Goal: Transaction & Acquisition: Purchase product/service

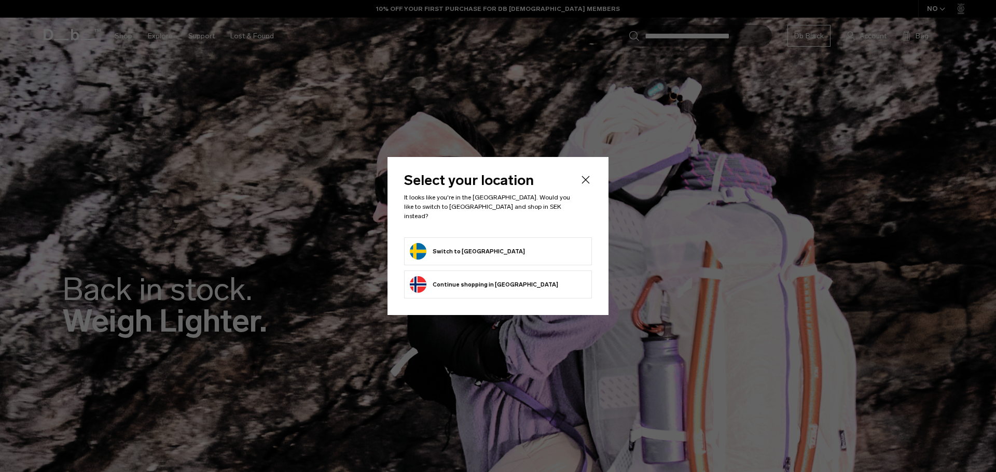
click at [456, 254] on button "Switch to Sweden" at bounding box center [467, 251] width 115 height 17
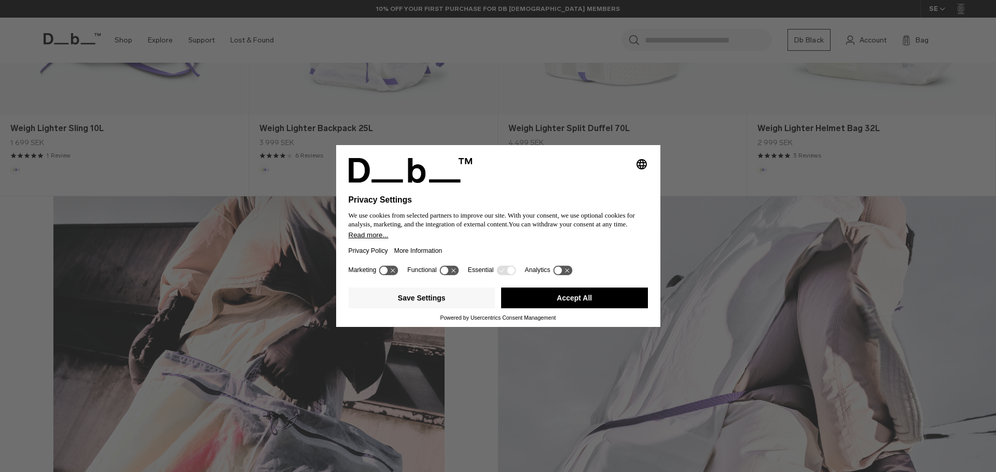
click at [575, 292] on button "Accept All" at bounding box center [574, 298] width 147 height 21
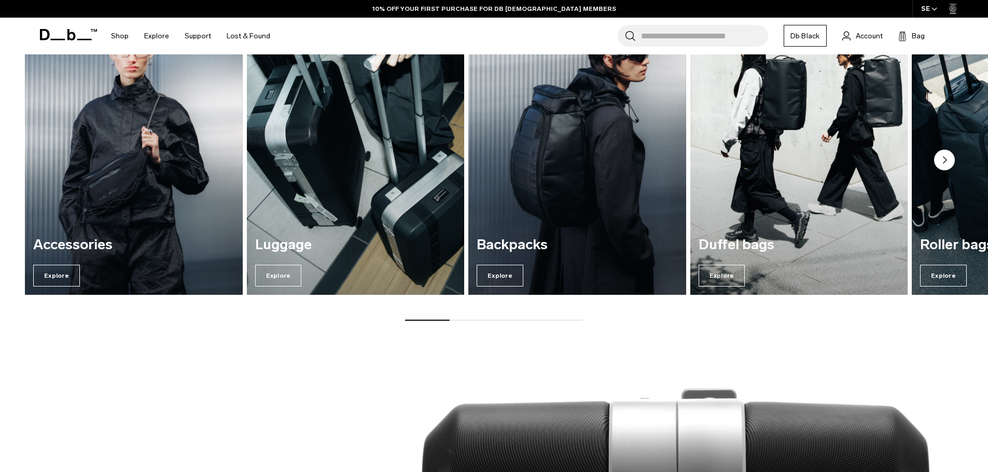
scroll to position [1550, 0]
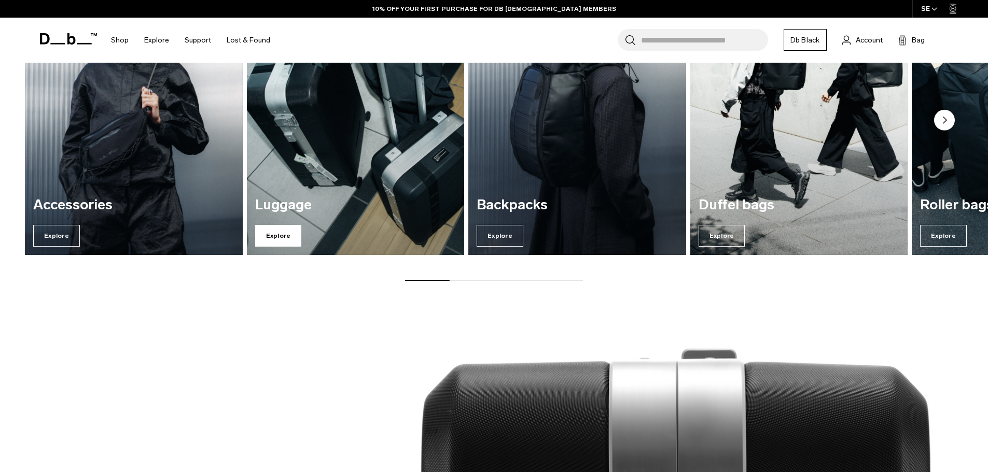
click at [287, 232] on span "Explore" at bounding box center [278, 236] width 47 height 22
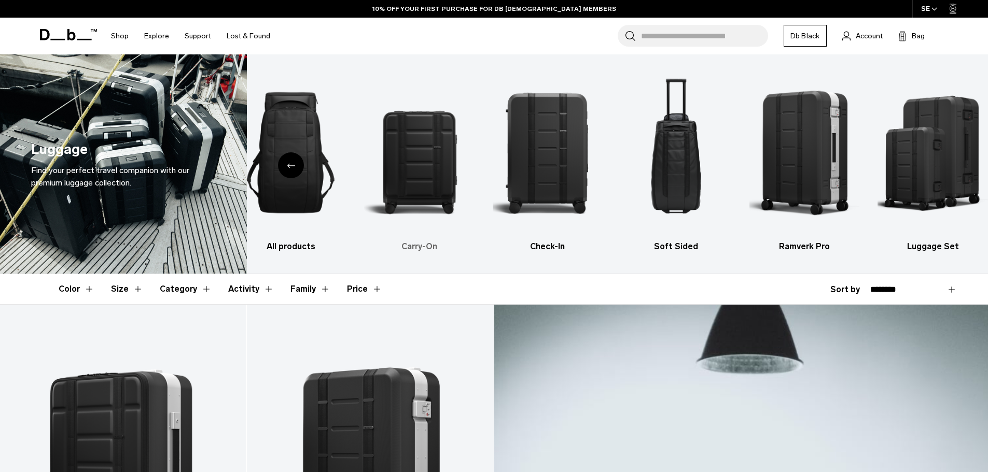
click at [420, 198] on img "2 / 6" at bounding box center [419, 152] width 110 height 165
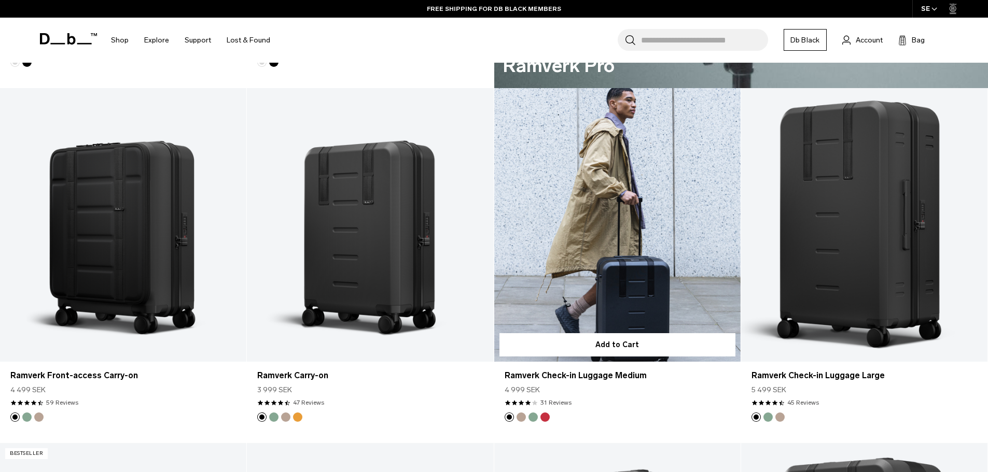
scroll to position [933, 0]
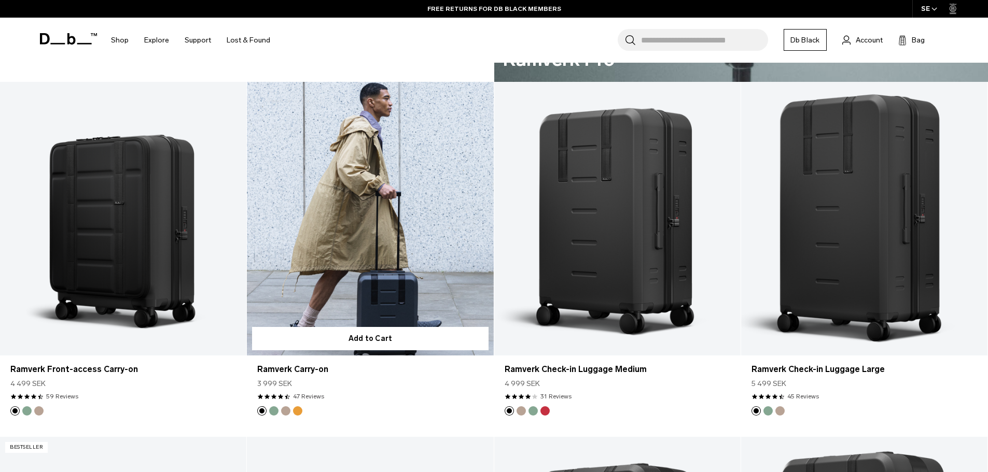
click at [377, 229] on link "Ramverk Carry-on" at bounding box center [370, 219] width 246 height 274
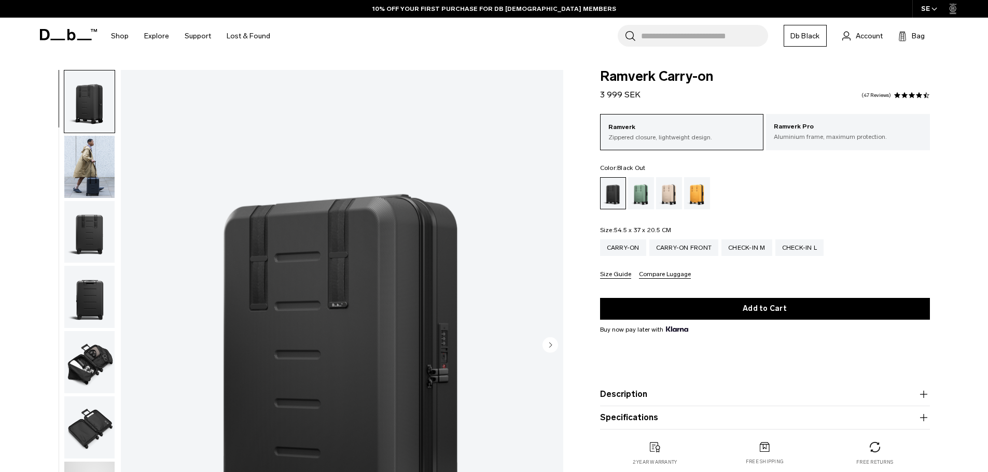
click at [97, 227] on img "button" at bounding box center [89, 232] width 50 height 62
